Goal: Information Seeking & Learning: Find specific fact

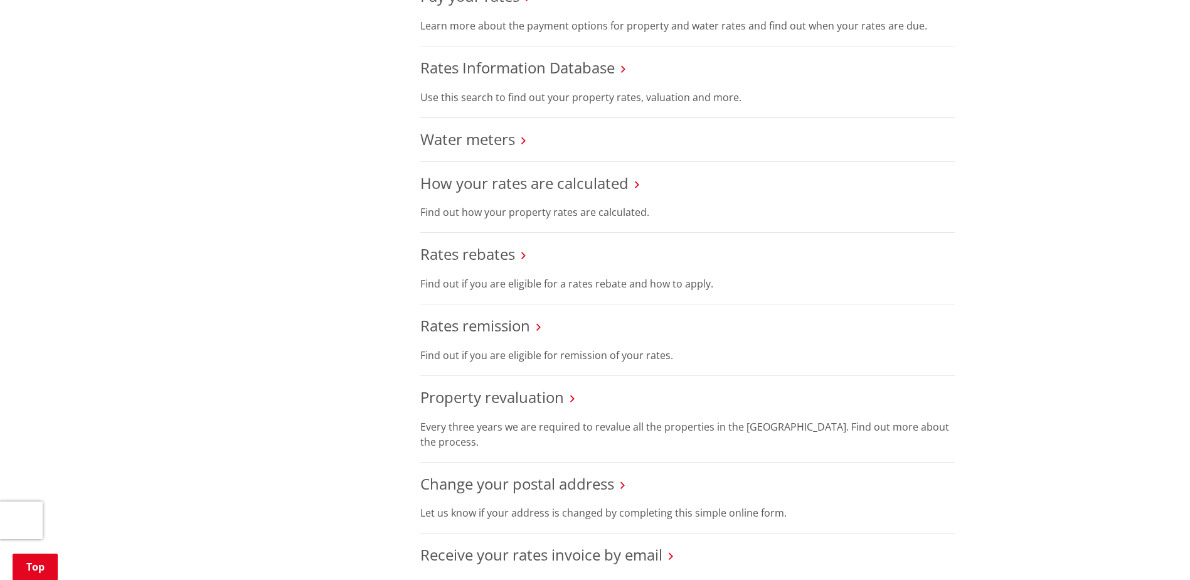
scroll to position [376, 0]
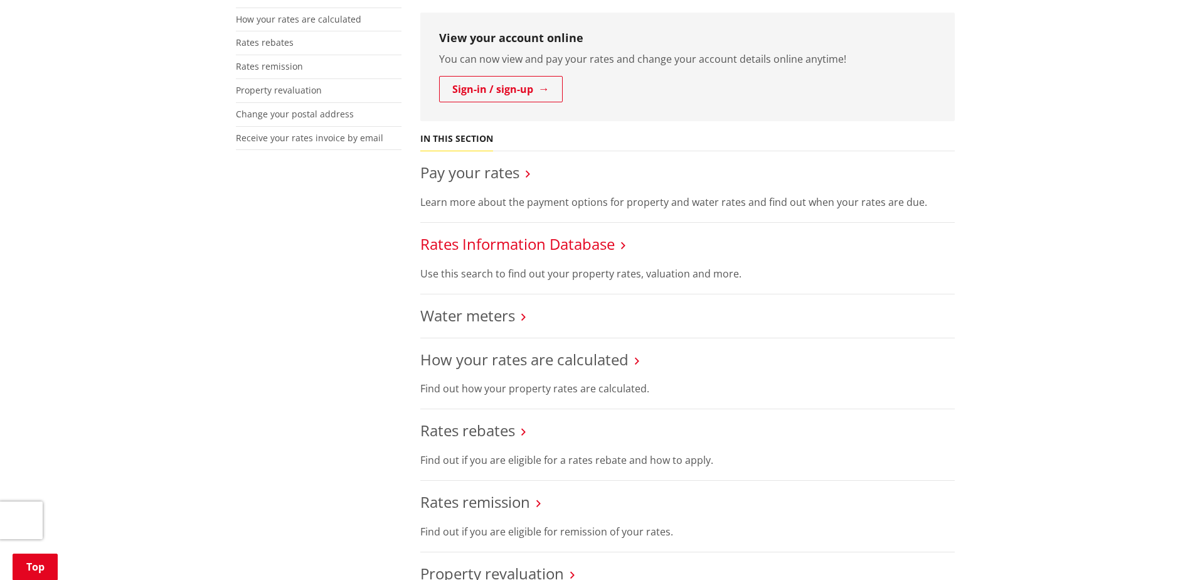
click at [525, 245] on link "Rates Information Database" at bounding box center [517, 243] width 195 height 21
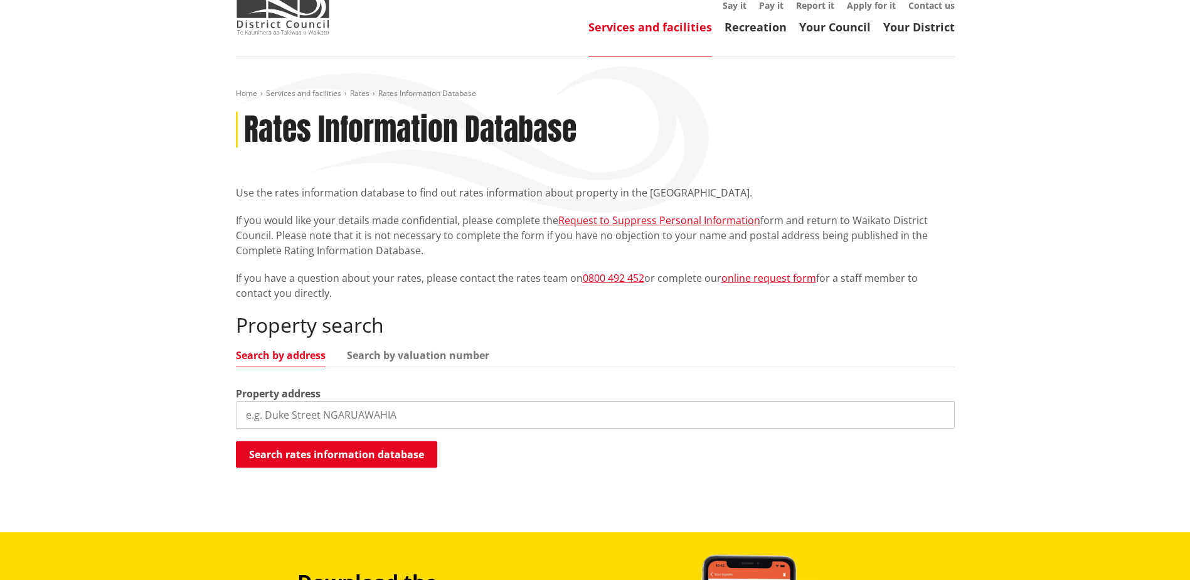
scroll to position [314, 0]
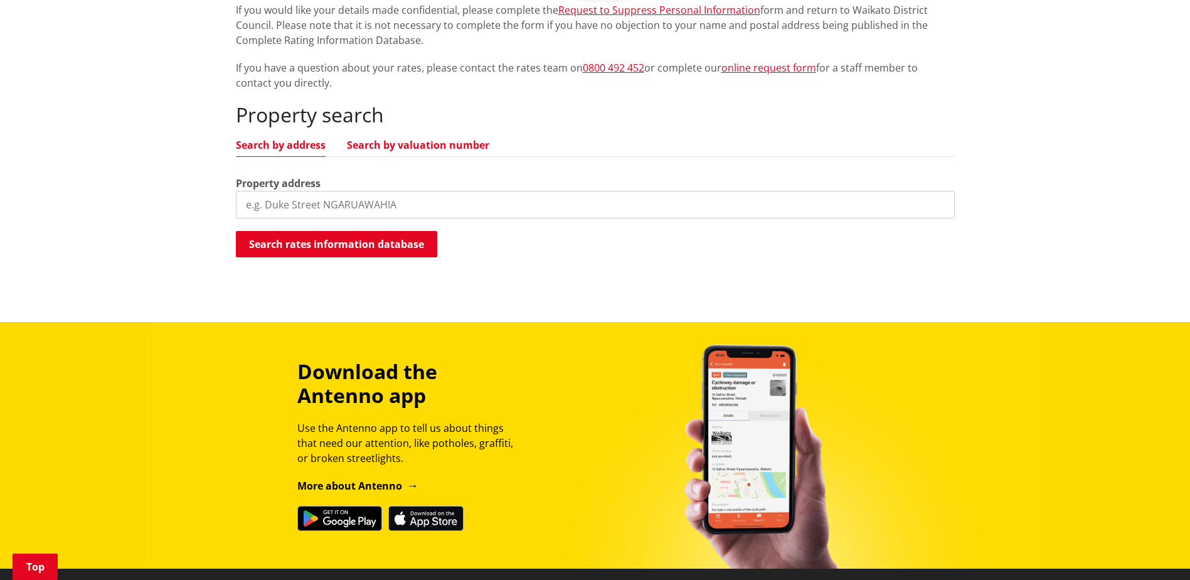
click at [439, 144] on link "Search by valuation number" at bounding box center [418, 145] width 142 height 10
click at [344, 200] on input "search" at bounding box center [595, 205] width 719 height 28
type input "06340/332.02"
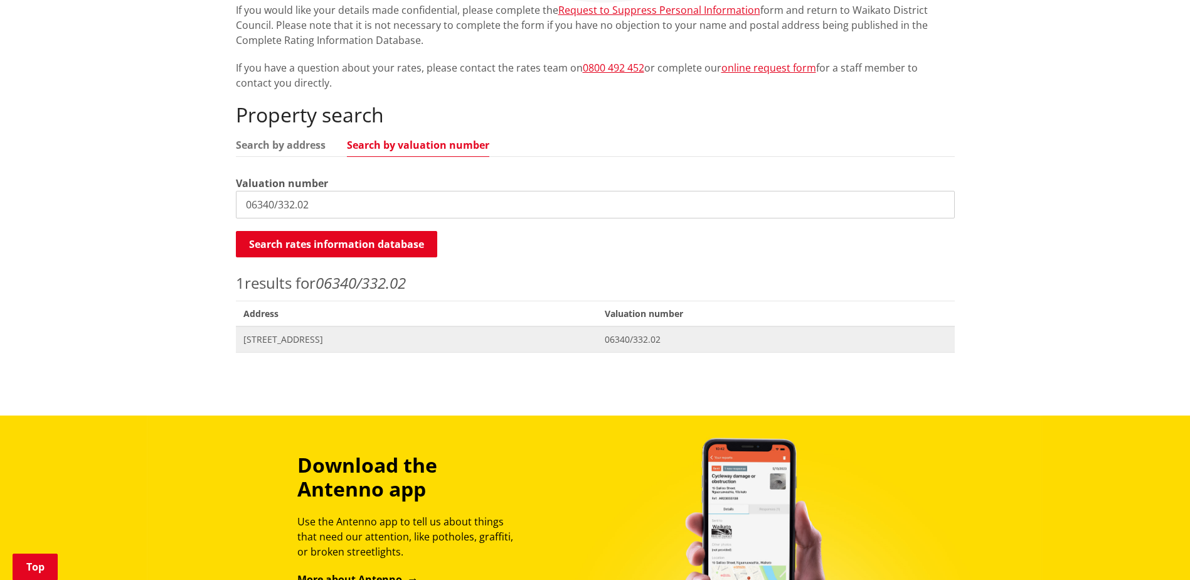
click at [317, 342] on span "6 Ocean View Road TUAKAU" at bounding box center [416, 339] width 347 height 13
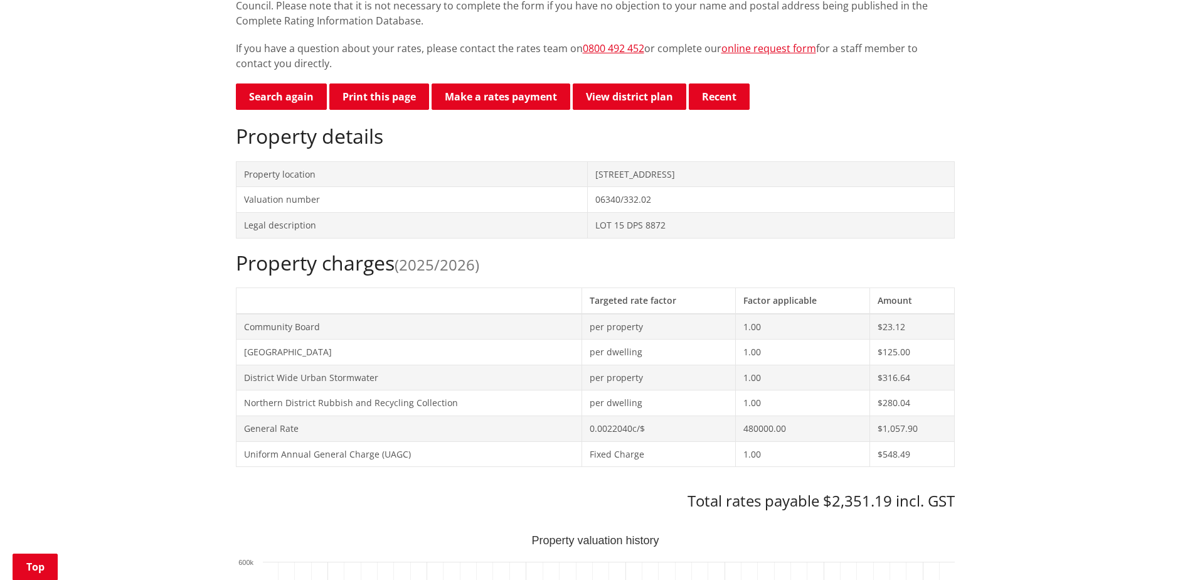
scroll to position [188, 0]
